Goal: Task Accomplishment & Management: Manage account settings

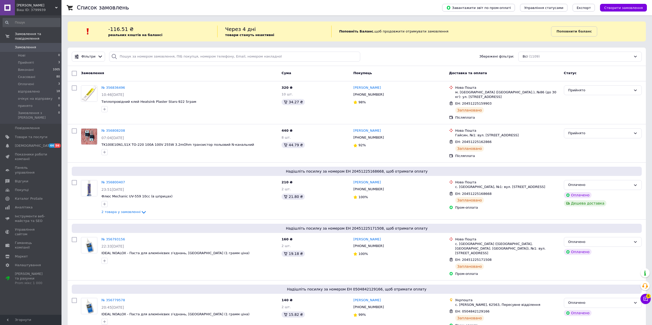
click at [22, 45] on span "Замовлення" at bounding box center [25, 47] width 21 height 5
click at [50, 267] on div "Замовлення та повідомлення Замовлення 0 Нові 0 Прийняті 3 Виконані 1007 Скасова…" at bounding box center [31, 165] width 63 height 301
click at [17, 205] on span "Аналітика" at bounding box center [24, 207] width 18 height 5
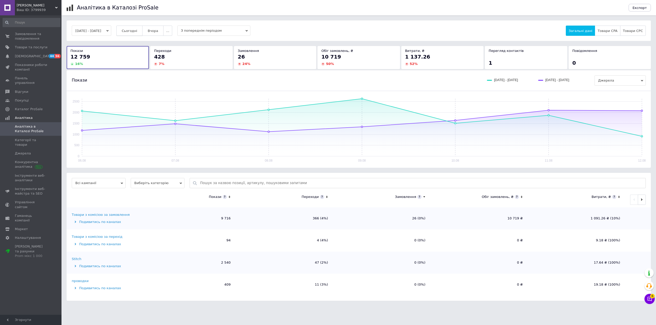
click at [133, 30] on span "Сьогодні" at bounding box center [130, 31] width 16 height 4
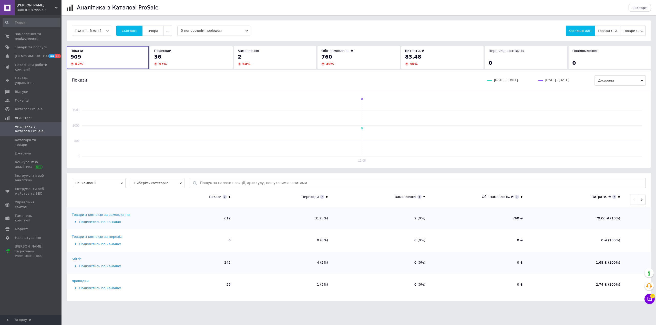
click at [15, 285] on div "Замовлення та повідомлення 0 0 Товари та послуги Сповіщення 44 56 Показники роб…" at bounding box center [31, 165] width 63 height 301
click at [137, 32] on span "Сьогодні" at bounding box center [130, 31] width 16 height 4
click at [129, 25] on div "[DATE] - [DATE] Сьогодні [GEOGRAPHIC_DATA] ... З попереднім періодом Загальні д…" at bounding box center [359, 30] width 584 height 20
click at [132, 30] on span "Сьогодні" at bounding box center [130, 31] width 16 height 4
